Goal: Information Seeking & Learning: Learn about a topic

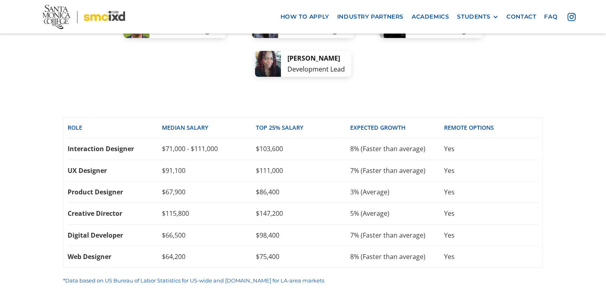
scroll to position [1752, 0]
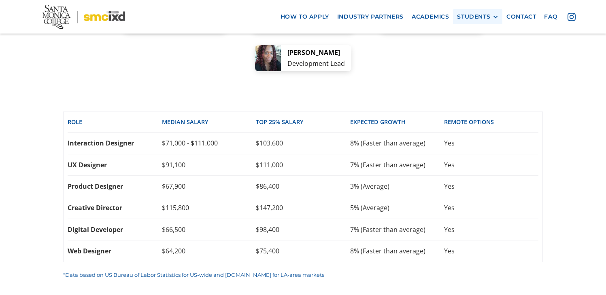
click at [477, 16] on div "STUDENTS" at bounding box center [473, 16] width 33 height 7
click at [481, 38] on link "GRAD SHOW 2025" at bounding box center [493, 31] width 73 height 15
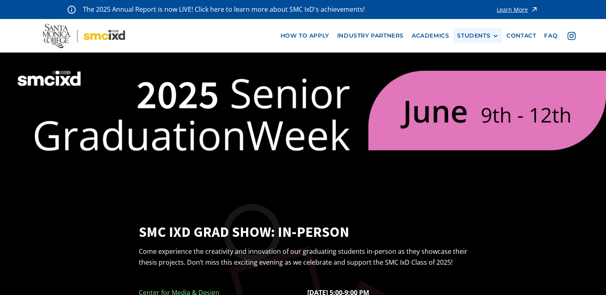
click at [488, 30] on div "STUDENTS PROspective Students GRAD SHOW 2025 Current Students Alumni" at bounding box center [477, 35] width 49 height 15
click at [486, 35] on div "STUDENTS" at bounding box center [473, 35] width 33 height 7
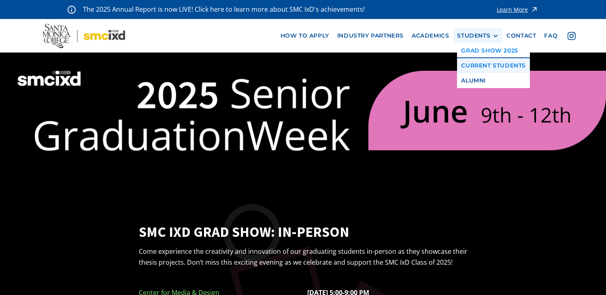
click at [477, 68] on link "Current Students" at bounding box center [493, 65] width 73 height 15
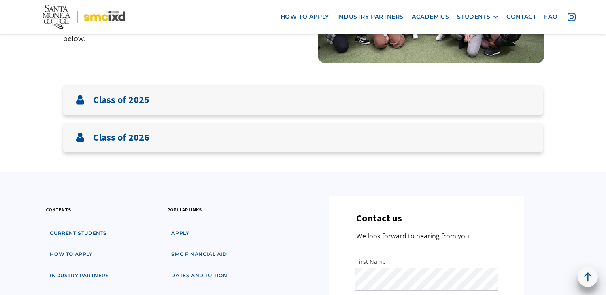
scroll to position [151, 0]
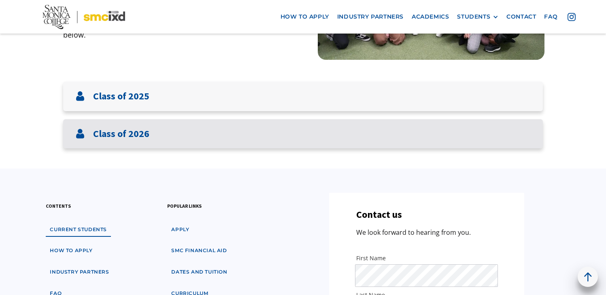
click at [440, 141] on div "Class of 2026" at bounding box center [302, 134] width 479 height 30
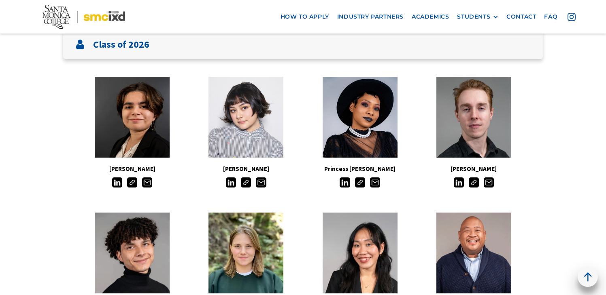
scroll to position [266, 0]
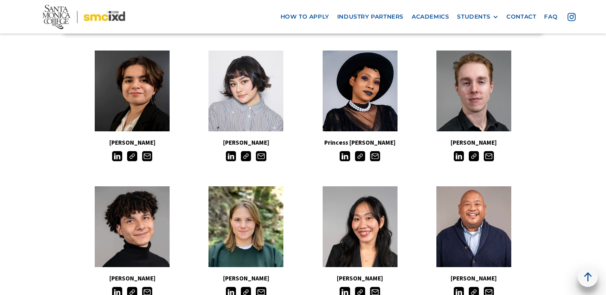
click at [132, 158] on img at bounding box center [132, 156] width 10 height 10
click at [248, 153] on img at bounding box center [246, 156] width 10 height 10
click at [356, 157] on img at bounding box center [360, 156] width 10 height 10
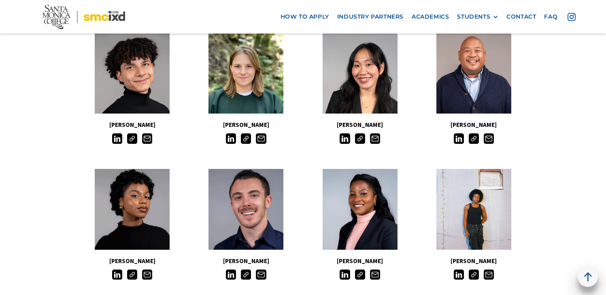
scroll to position [424, 0]
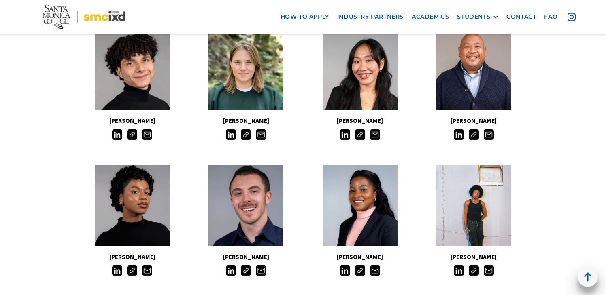
click at [477, 136] on img at bounding box center [474, 134] width 10 height 10
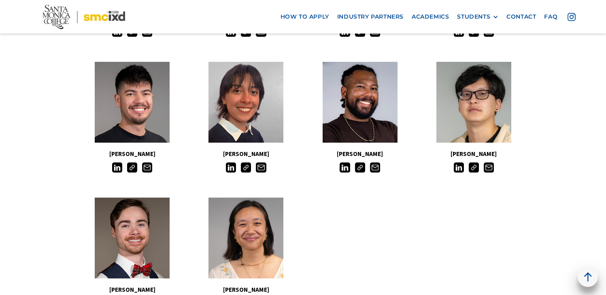
scroll to position [668, 0]
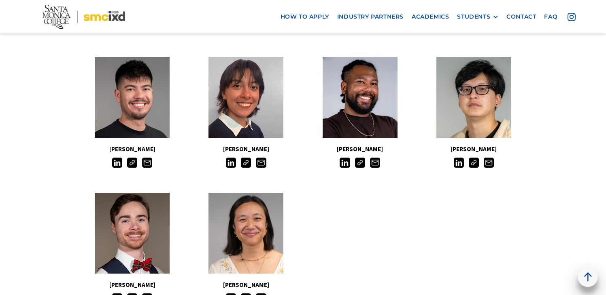
click at [363, 159] on img at bounding box center [360, 163] width 10 height 10
